Goal: Task Accomplishment & Management: Manage account settings

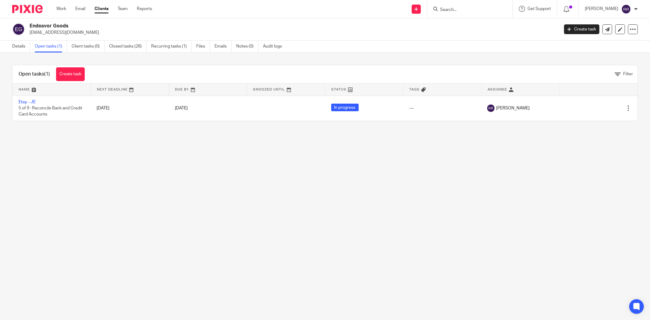
click at [101, 10] on link "Clients" at bounding box center [101, 9] width 14 height 6
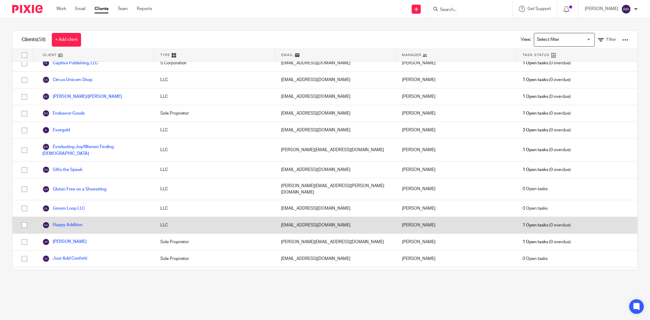
scroll to position [203, 0]
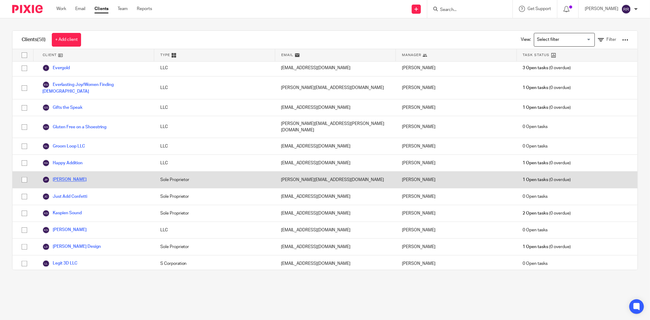
click at [62, 176] on link "[PERSON_NAME]" at bounding box center [64, 179] width 44 height 7
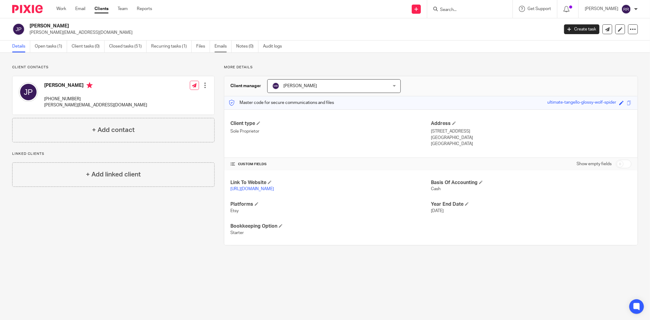
click at [218, 46] on link "Emails" at bounding box center [222, 47] width 17 height 12
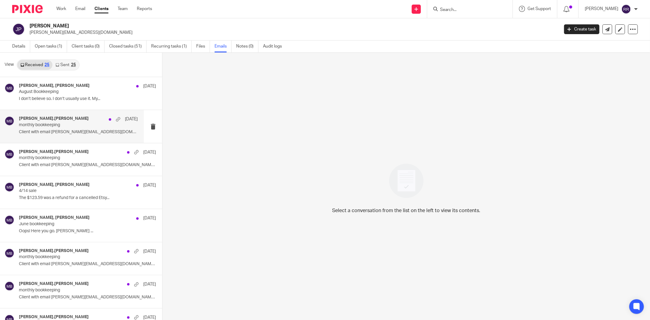
click at [53, 131] on p "Client with email jane.peyrouse@gmail.com..." at bounding box center [78, 131] width 119 height 5
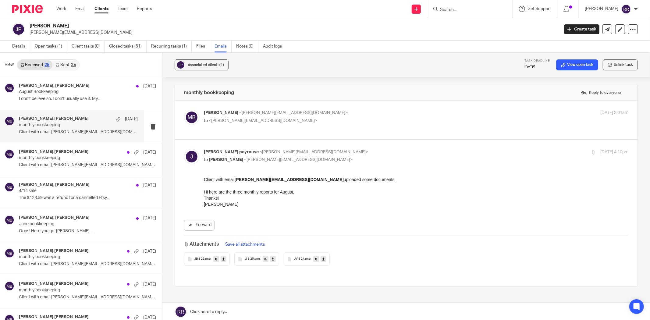
click at [207, 263] on div "JB 8 25 .png" at bounding box center [207, 258] width 46 height 13
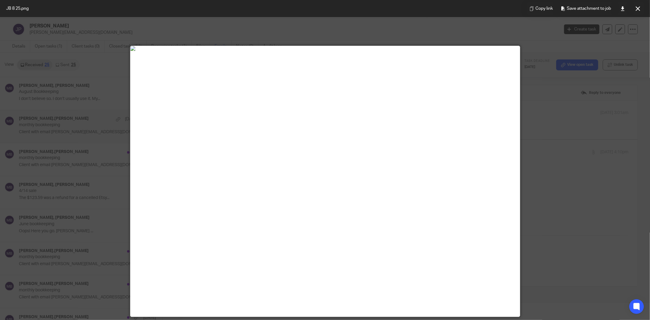
click at [508, 51] on img at bounding box center [324, 48] width 389 height 5
click at [643, 9] on button at bounding box center [638, 8] width 12 height 12
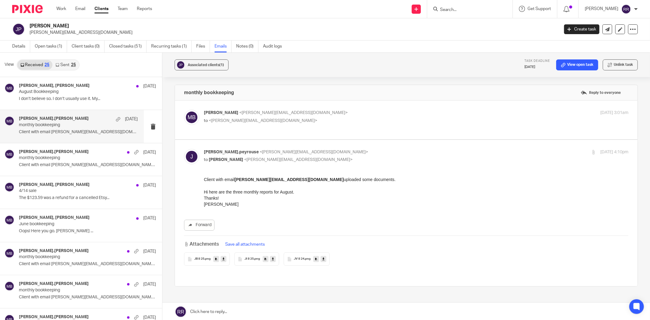
click at [248, 263] on div "JI 8 25 .png" at bounding box center [256, 258] width 45 height 13
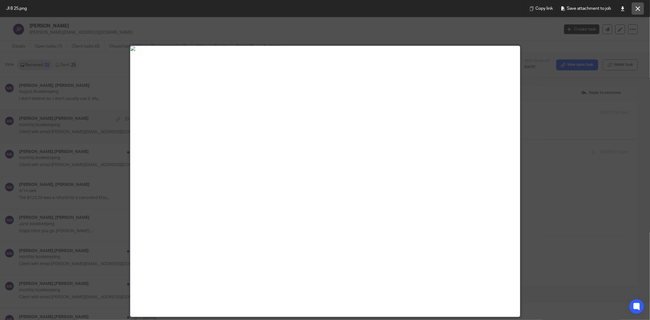
click at [638, 5] on button at bounding box center [638, 8] width 12 height 12
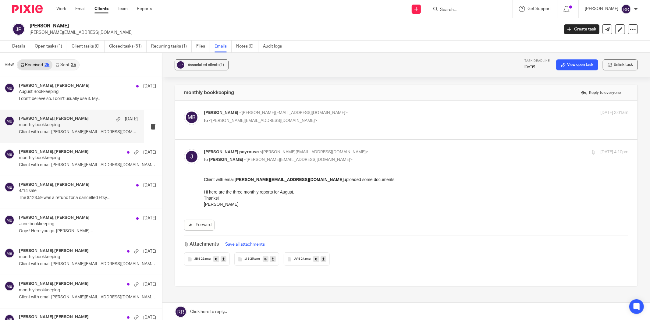
click at [297, 258] on span "JV 8 24" at bounding box center [299, 259] width 11 height 4
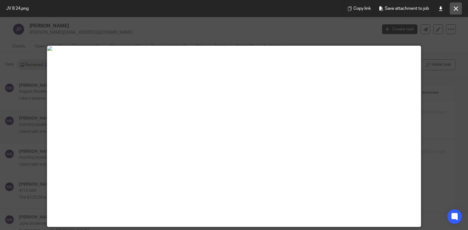
click at [458, 9] on button at bounding box center [456, 8] width 12 height 12
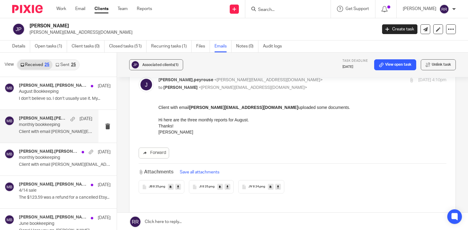
scroll to position [97, 0]
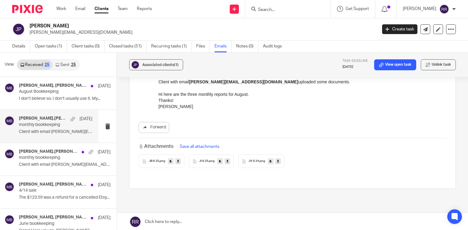
click at [203, 161] on span "JI 8 25" at bounding box center [203, 162] width 9 height 4
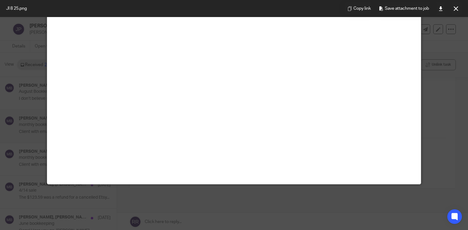
scroll to position [0, 0]
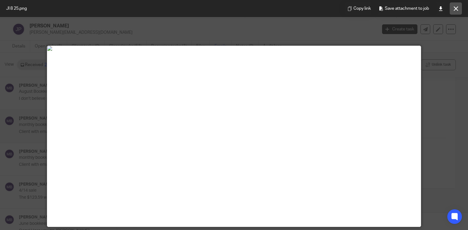
click at [461, 8] on button at bounding box center [456, 8] width 12 height 12
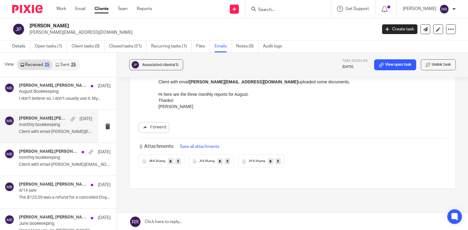
click at [157, 162] on span "JB 8 25" at bounding box center [154, 162] width 10 height 4
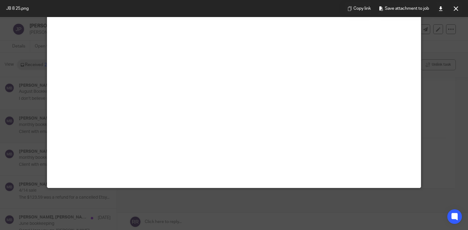
scroll to position [72, 0]
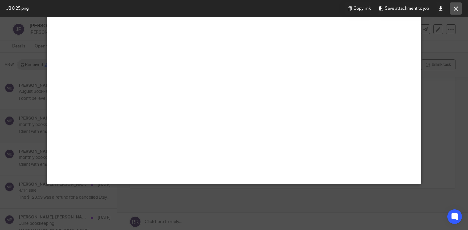
click at [457, 8] on icon at bounding box center [456, 8] width 5 height 5
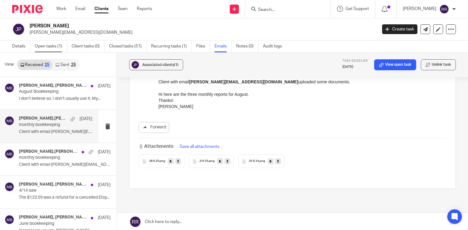
click at [49, 46] on link "Open tasks (1)" at bounding box center [51, 47] width 32 height 12
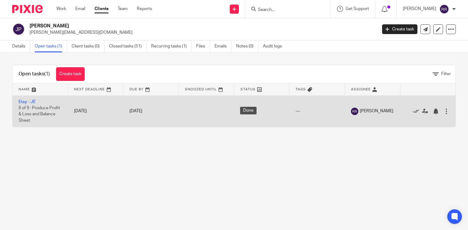
click at [443, 111] on div at bounding box center [446, 111] width 6 height 6
click at [41, 110] on td "Etsy - JE 6 of 9 · Produce Profit & Loss and Balance Sheet" at bounding box center [39, 111] width 55 height 31
click at [30, 101] on link "Etsy - JE" at bounding box center [27, 102] width 17 height 4
